Goal: Task Accomplishment & Management: Complete application form

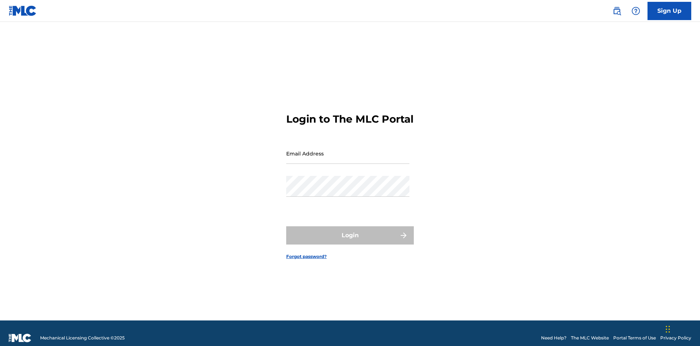
scroll to position [9, 0]
click at [348, 150] on input "Email Address" at bounding box center [347, 153] width 123 height 21
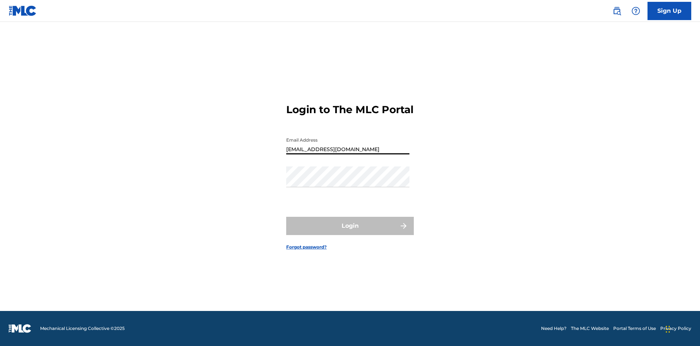
type input "[EMAIL_ADDRESS][DOMAIN_NAME]"
click at [350, 232] on button "Login" at bounding box center [350, 226] width 128 height 18
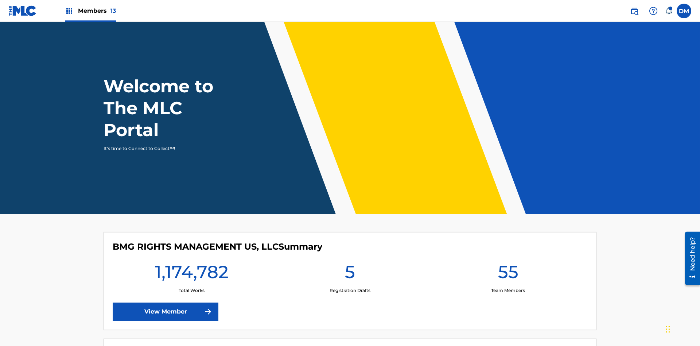
click at [90, 11] on span "Members 13" at bounding box center [97, 11] width 38 height 8
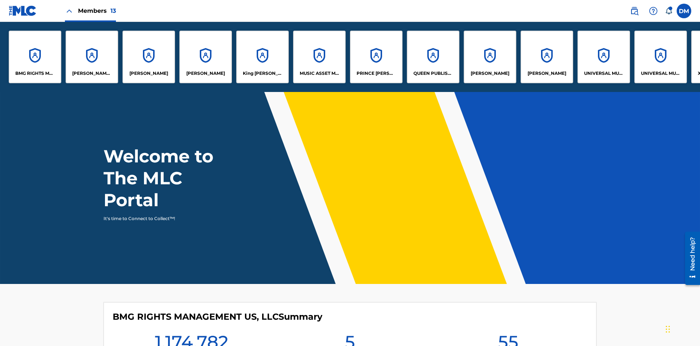
click at [603, 73] on p "UNIVERSAL MUSIC PUB GROUP" at bounding box center [604, 73] width 40 height 7
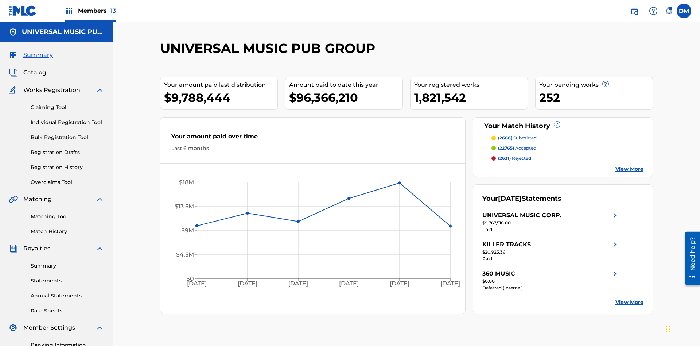
click at [67, 118] on link "Individual Registration Tool" at bounding box center [68, 122] width 74 height 8
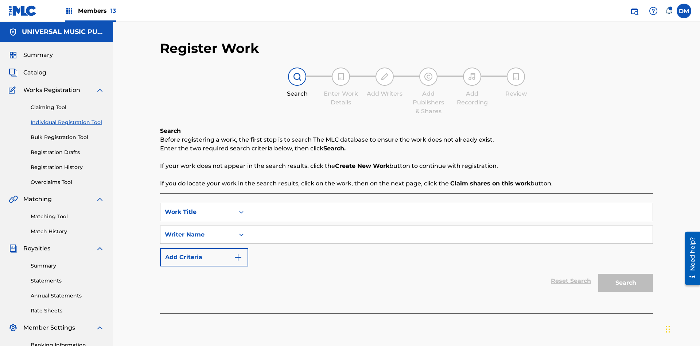
click at [450, 203] on input "Search Form" at bounding box center [450, 211] width 404 height 17
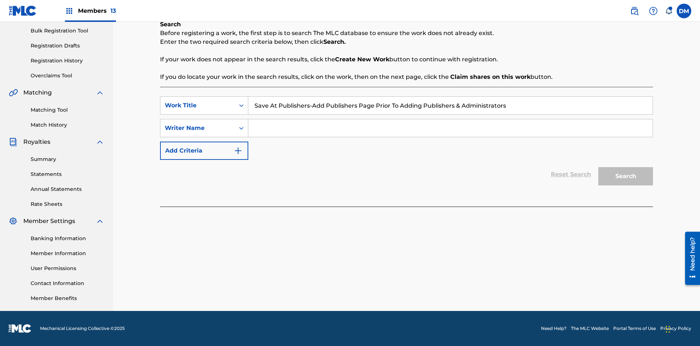
type input "Save At Publishers-Add Publishers Page Prior To Adding Publishers & Administrat…"
click at [450, 128] on input "Search Form" at bounding box center [450, 127] width 404 height 17
type input "QWERTYUIOP"
click at [625, 176] on button "Search" at bounding box center [625, 176] width 55 height 18
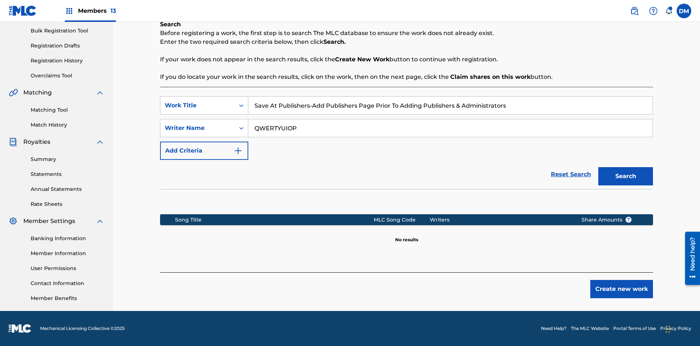
click at [621, 289] on button "Create new work" at bounding box center [621, 289] width 63 height 18
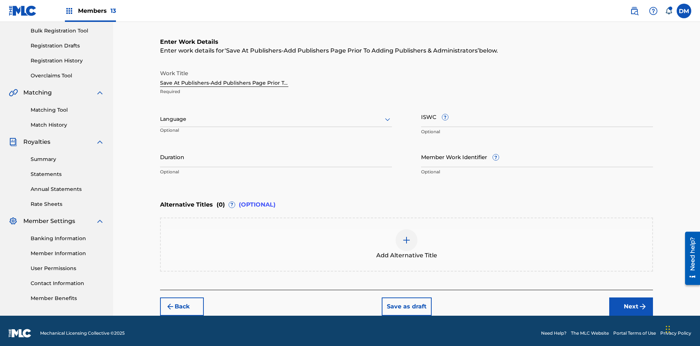
click at [276, 152] on input "Duration" at bounding box center [276, 156] width 232 height 21
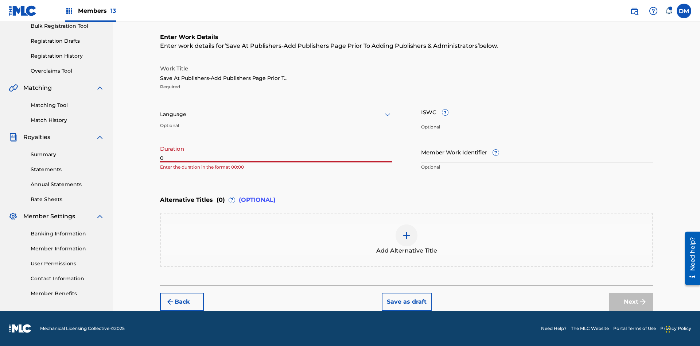
click at [276, 152] on input "0" at bounding box center [276, 151] width 232 height 21
type input "00:00"
click at [387, 114] on icon at bounding box center [387, 114] width 9 height 9
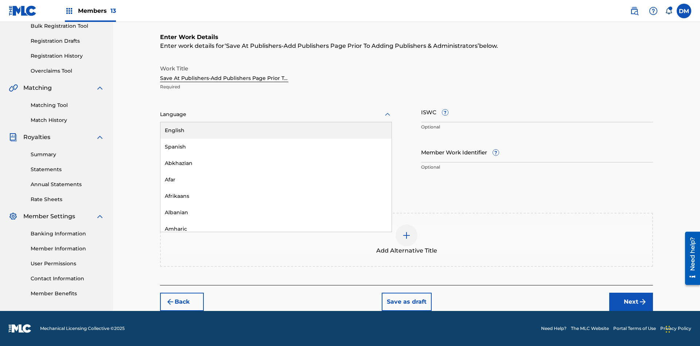
click at [276, 179] on div "Afar" at bounding box center [275, 179] width 231 height 16
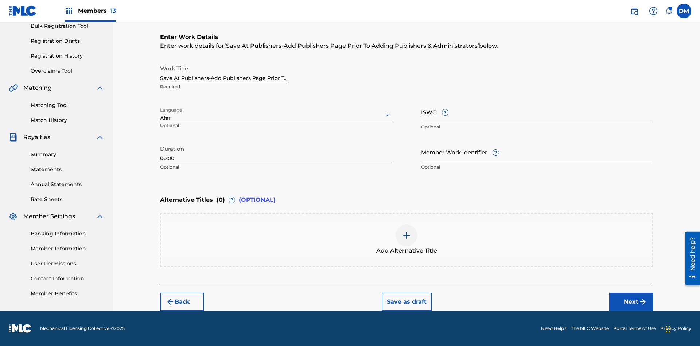
click at [537, 152] on input "Member Work Identifier ?" at bounding box center [537, 151] width 232 height 21
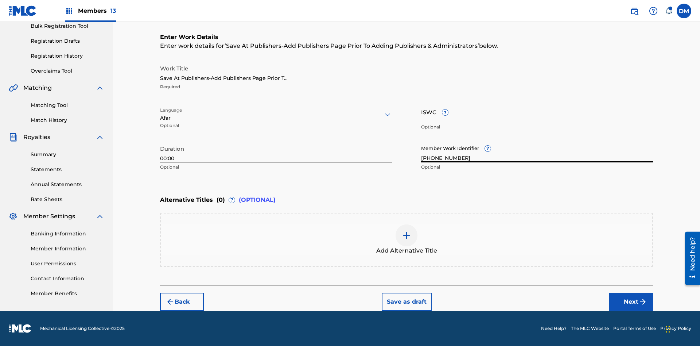
type input "[PHONE_NUMBER]"
click at [537, 112] on input "ISWC ?" at bounding box center [537, 111] width 232 height 21
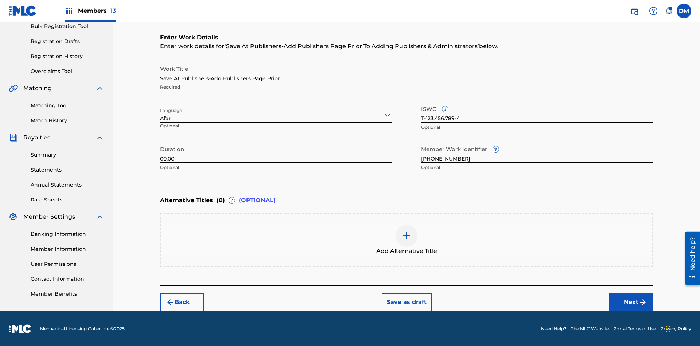
type input "T-123.456.789-4"
click at [406, 239] on img at bounding box center [406, 235] width 9 height 9
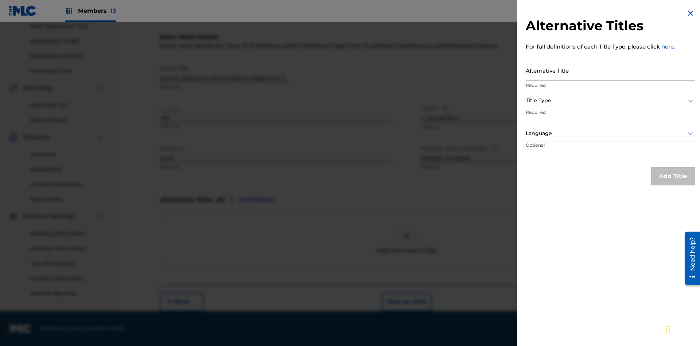
click at [610, 70] on input "Alternative Title" at bounding box center [610, 70] width 169 height 21
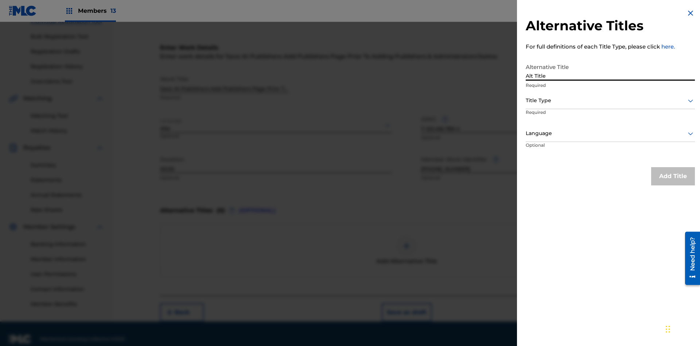
type input "Alt Title"
click at [610, 100] on div at bounding box center [610, 100] width 169 height 9
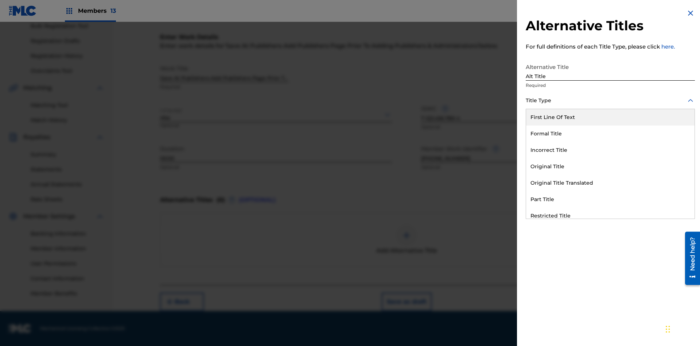
click at [610, 166] on div "Original Title" at bounding box center [610, 166] width 168 height 16
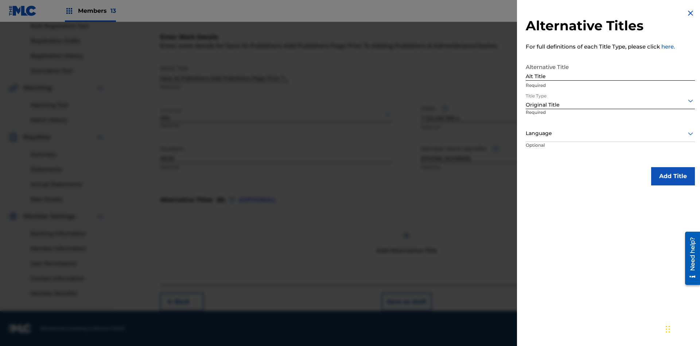
click at [610, 133] on div at bounding box center [610, 133] width 169 height 9
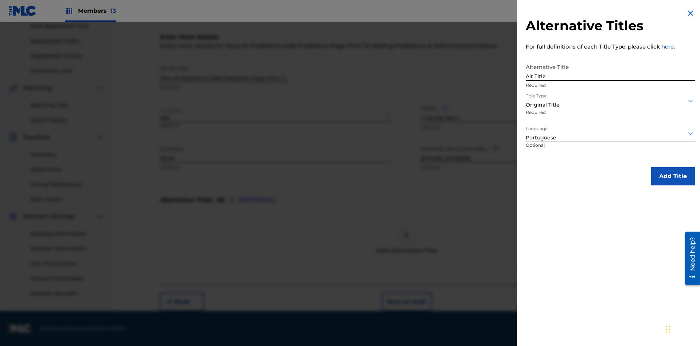
click at [673, 176] on button "Add Title" at bounding box center [673, 176] width 44 height 18
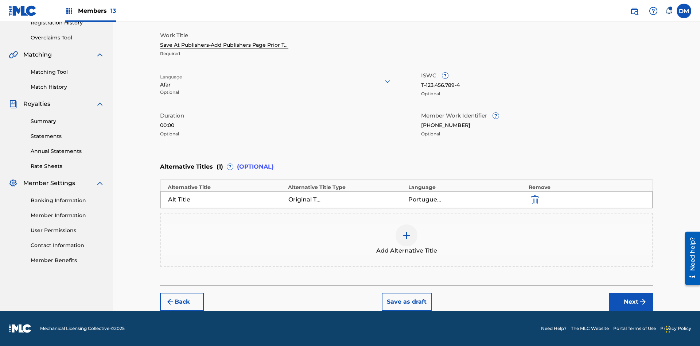
click at [631, 301] on button "Next" at bounding box center [631, 301] width 44 height 18
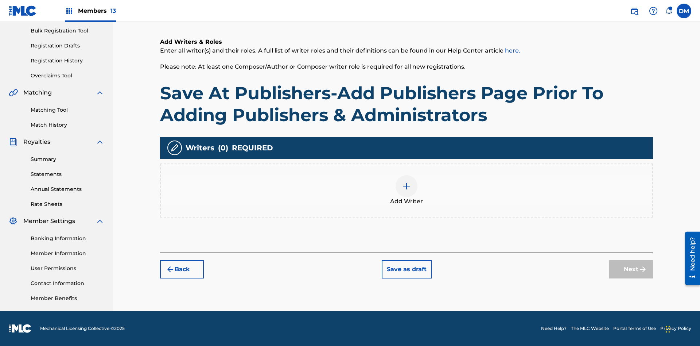
click at [406, 190] on img at bounding box center [406, 186] width 9 height 9
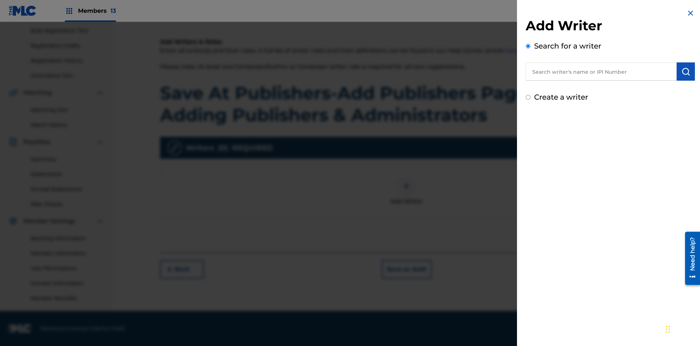
click at [601, 71] on input "text" at bounding box center [601, 71] width 151 height 18
type input "[PERSON_NAME]"
click at [686, 71] on img "submit" at bounding box center [685, 71] width 9 height 9
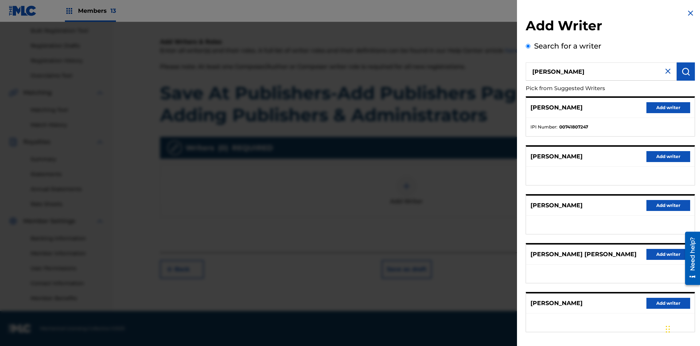
click at [668, 107] on button "Add writer" at bounding box center [668, 107] width 44 height 11
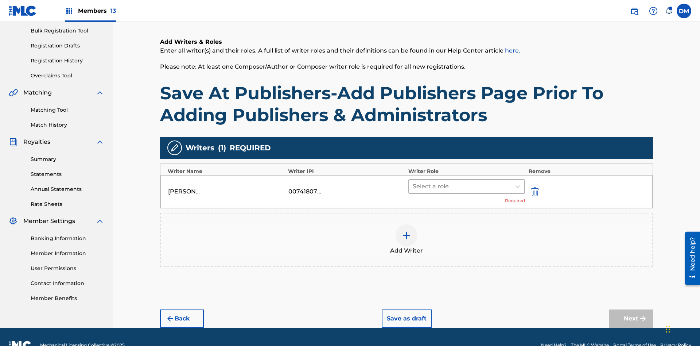
click at [413, 182] on input "text" at bounding box center [413, 186] width 1 height 9
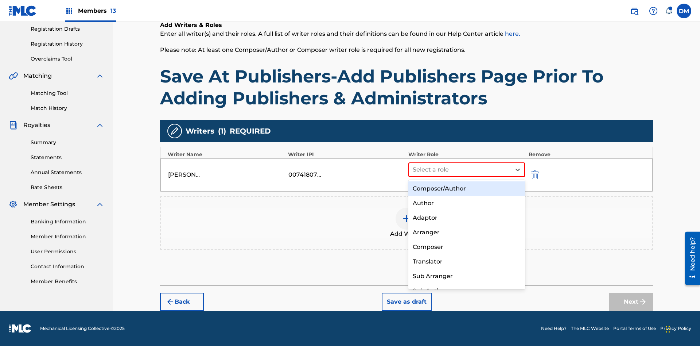
click at [466, 246] on div "Composer" at bounding box center [466, 246] width 117 height 15
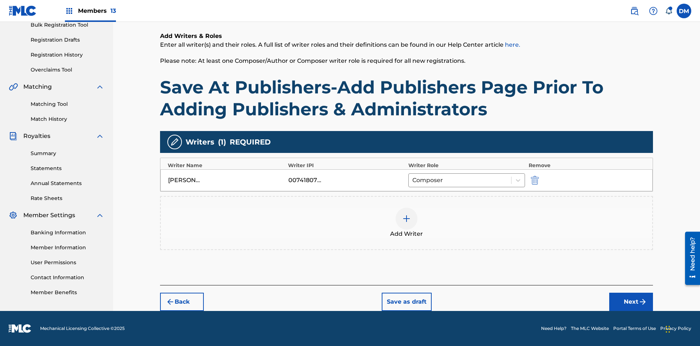
click at [631, 301] on button "Next" at bounding box center [631, 301] width 44 height 18
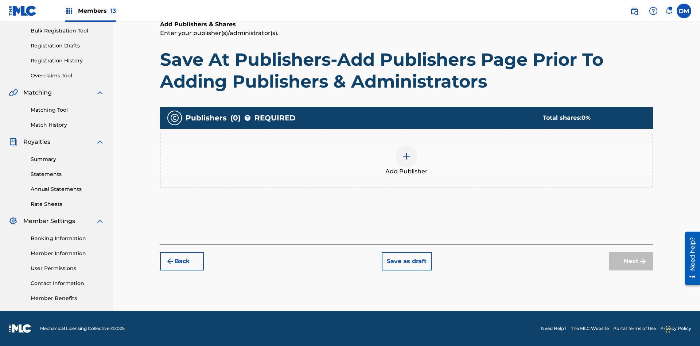
click at [406, 261] on button "Save as draft" at bounding box center [407, 261] width 50 height 18
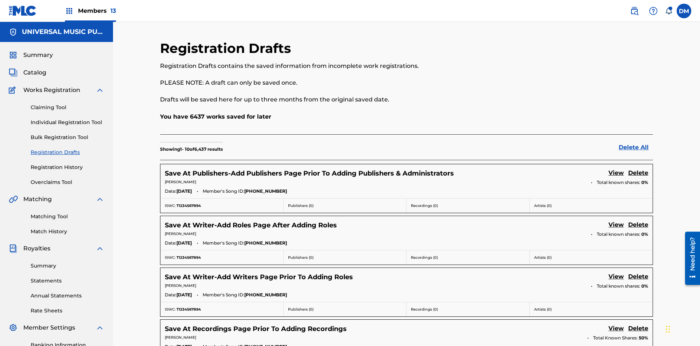
click at [616, 168] on link "View" at bounding box center [615, 173] width 15 height 10
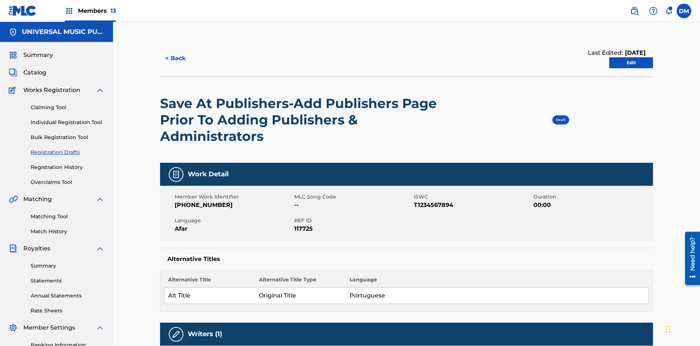
click at [631, 57] on link "Edit" at bounding box center [631, 62] width 44 height 11
